Goal: Task Accomplishment & Management: Use online tool/utility

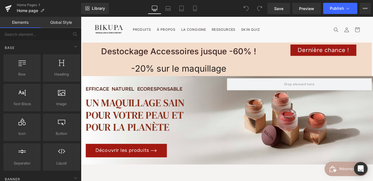
click at [351, 54] on span at bounding box center [353, 55] width 6 height 7
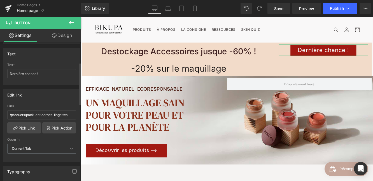
scroll to position [72, 0]
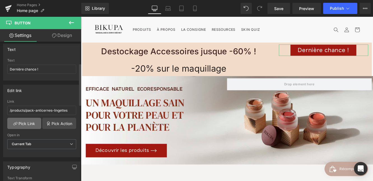
click at [28, 123] on link "Pick Link" at bounding box center [24, 123] width 34 height 11
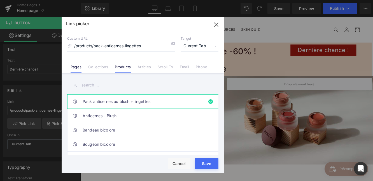
click at [76, 67] on link "Pages" at bounding box center [76, 69] width 11 height 8
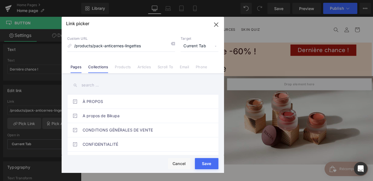
click at [98, 66] on link "Collections" at bounding box center [98, 69] width 20 height 8
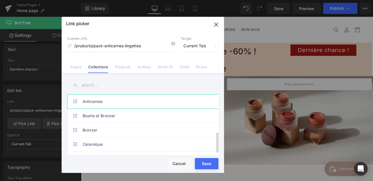
scroll to position [113, 0]
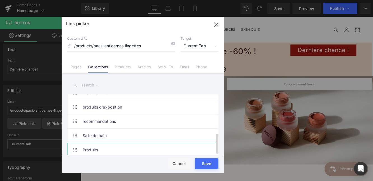
click at [100, 145] on link "Produits" at bounding box center [144, 150] width 123 height 14
click at [126, 130] on link "Salle de bain" at bounding box center [144, 136] width 123 height 14
click at [117, 143] on link "Produits" at bounding box center [144, 150] width 123 height 14
click at [206, 162] on button "Save" at bounding box center [207, 163] width 24 height 11
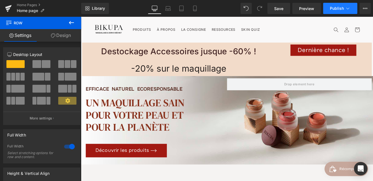
click at [341, 9] on span "Publish" at bounding box center [337, 8] width 14 height 4
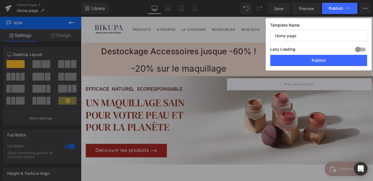
click at [319, 61] on button "Publish" at bounding box center [318, 60] width 97 height 11
